Goal: Check status: Check status

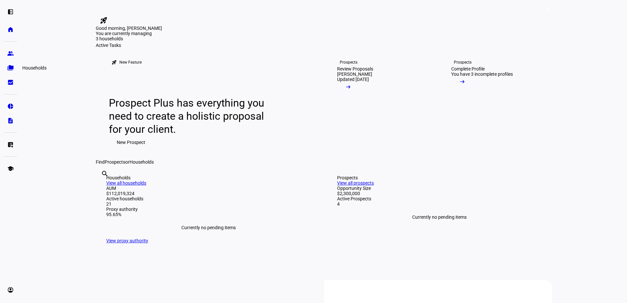
click at [13, 67] on eth-mat-symbol "folder_copy" at bounding box center [10, 68] width 7 height 7
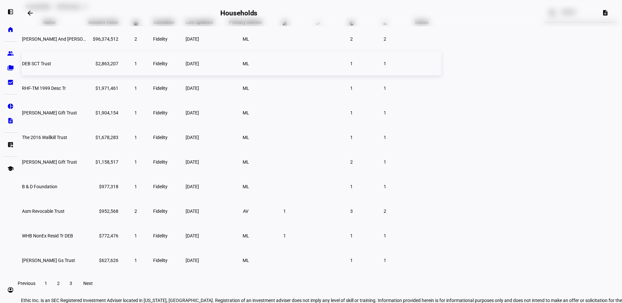
scroll to position [66, 0]
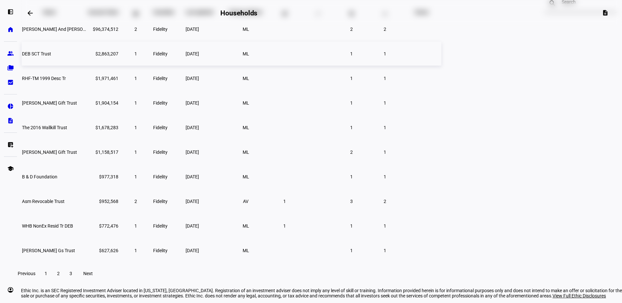
click at [51, 56] on span "DEB SCT Trust" at bounding box center [36, 53] width 29 height 5
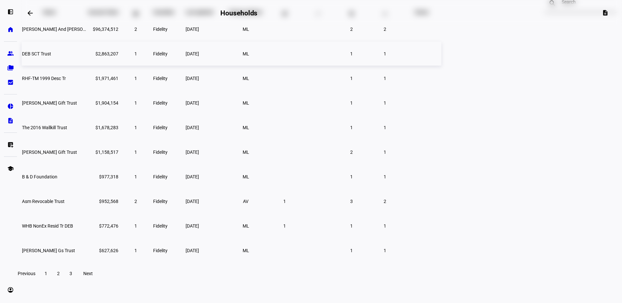
scroll to position [54, 0]
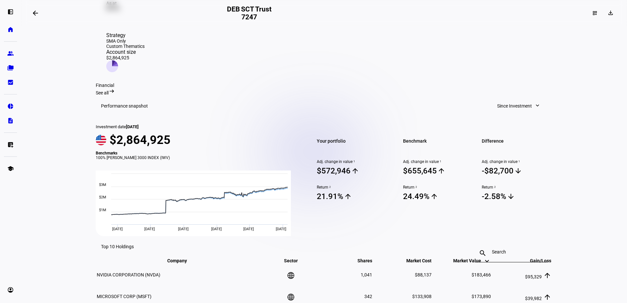
scroll to position [164, 0]
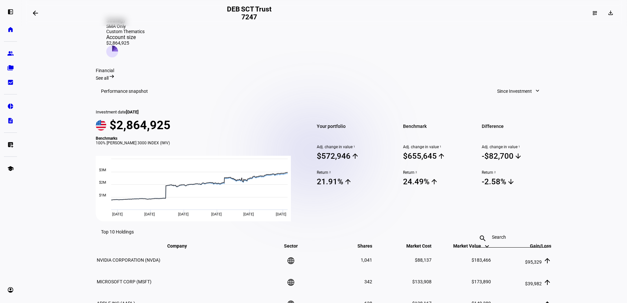
click at [535, 85] on span at bounding box center [519, 91] width 56 height 13
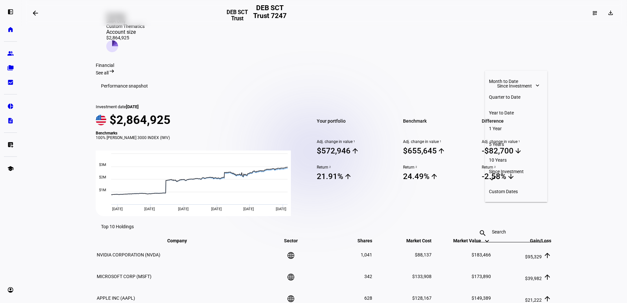
click at [513, 189] on div "Custom Dates" at bounding box center [516, 191] width 54 height 5
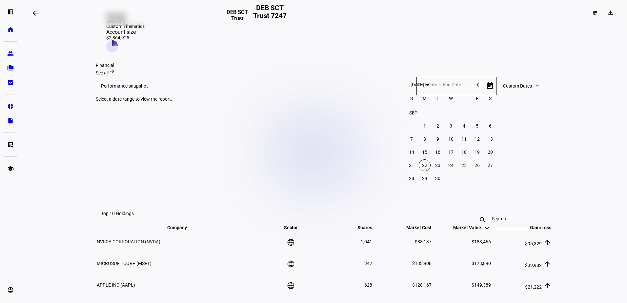
click at [478, 86] on span "Previous month" at bounding box center [477, 84] width 13 height 13
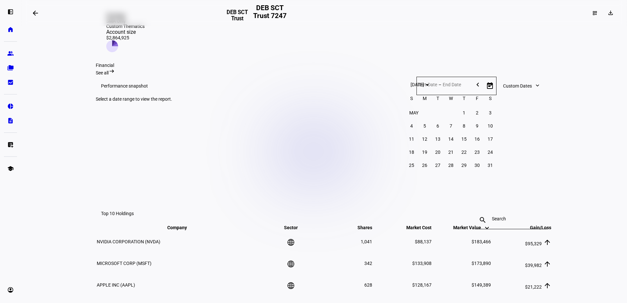
click at [478, 86] on span "Previous month" at bounding box center [477, 84] width 13 height 13
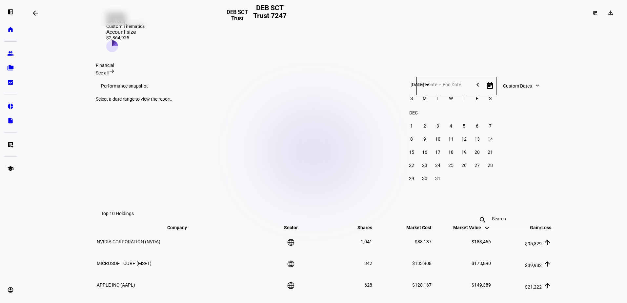
click at [478, 86] on span "Previous month" at bounding box center [477, 84] width 13 height 13
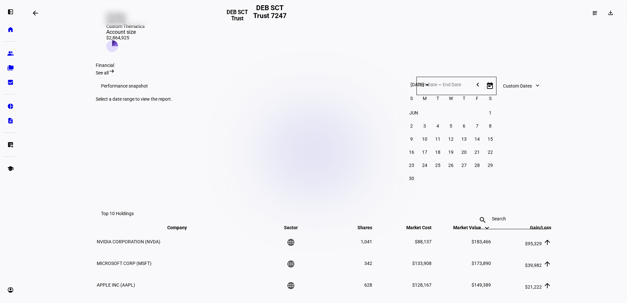
click at [478, 86] on span "Previous month" at bounding box center [477, 84] width 13 height 13
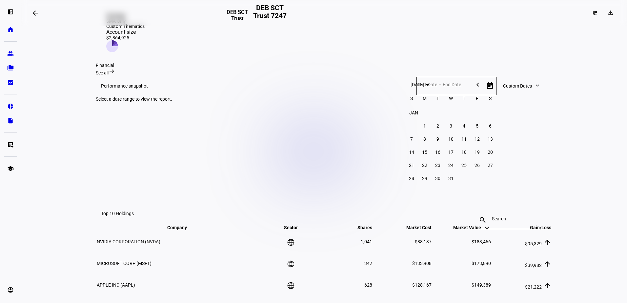
click at [426, 123] on span "1" at bounding box center [425, 126] width 12 height 12
type input "[DATE]"
click at [491, 90] on span "Next month" at bounding box center [490, 84] width 13 height 13
click at [491, 91] on span "Next month" at bounding box center [490, 84] width 13 height 13
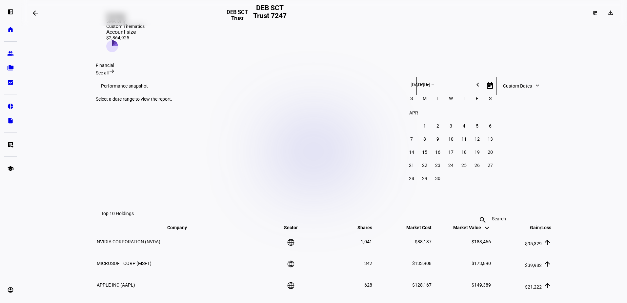
click at [491, 91] on span "Next month" at bounding box center [490, 84] width 13 height 13
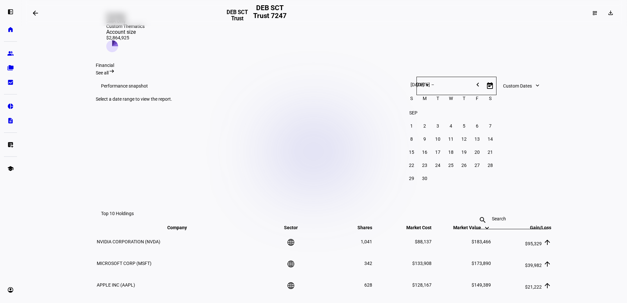
click at [491, 91] on span "Next month" at bounding box center [490, 84] width 13 height 13
click at [440, 177] on span "31" at bounding box center [438, 179] width 12 height 12
type input "[DATE]"
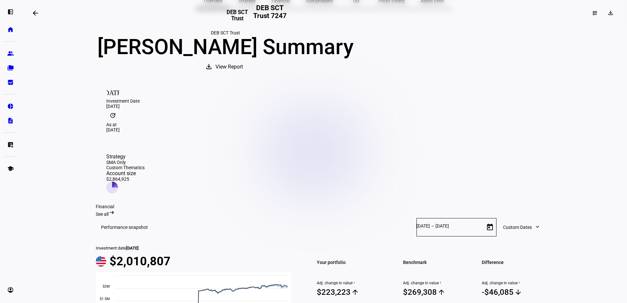
scroll to position [0, 0]
